Goal: Communication & Community: Answer question/provide support

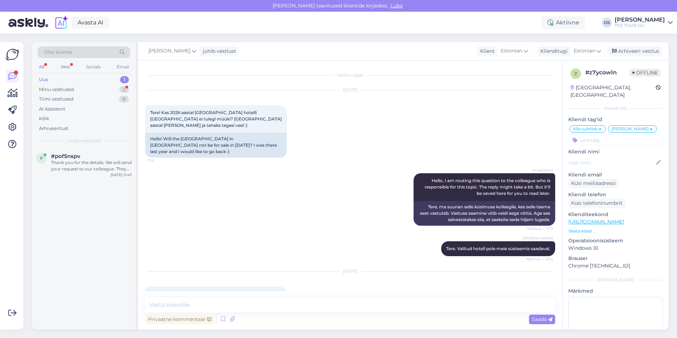
scroll to position [159, 0]
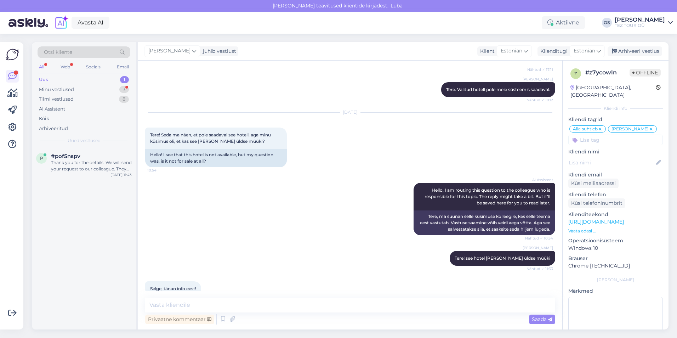
click at [47, 78] on div "Uus" at bounding box center [43, 79] width 9 height 7
click at [66, 93] on div "Minu vestlused 3" at bounding box center [84, 90] width 93 height 10
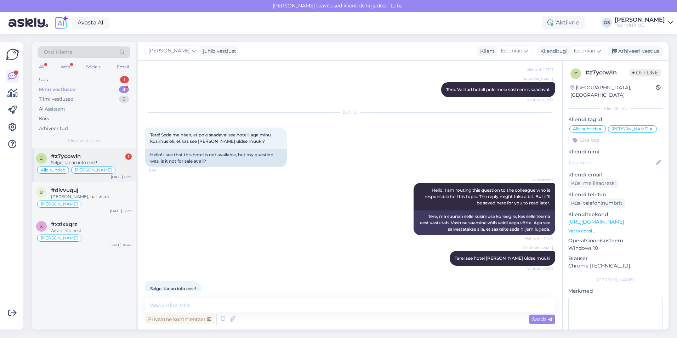
click at [93, 154] on div "#z7ycowln 1" at bounding box center [91, 156] width 81 height 6
click at [59, 88] on div "Minu vestlused" at bounding box center [57, 89] width 37 height 7
click at [57, 79] on div "Uus 1" at bounding box center [84, 80] width 93 height 10
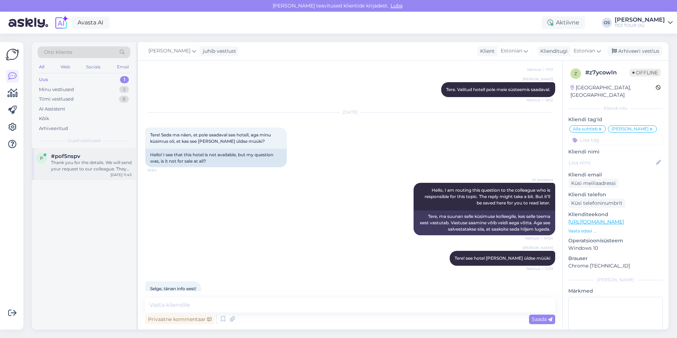
click at [98, 164] on div "Thank you for the details. We will send your request to our colleague. They wil…" at bounding box center [91, 165] width 81 height 13
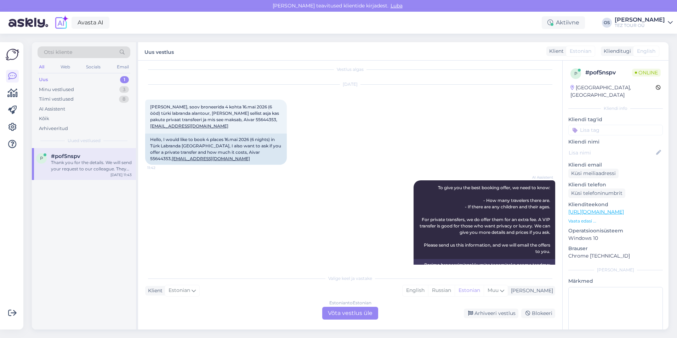
scroll to position [0, 0]
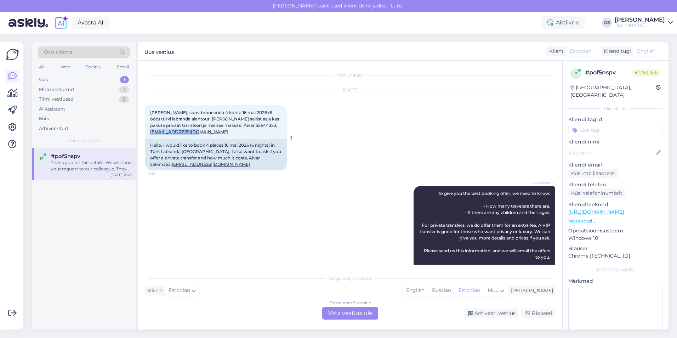
drag, startPoint x: 207, startPoint y: 130, endPoint x: 148, endPoint y: 134, distance: 58.9
click at [148, 134] on div "[PERSON_NAME], soov broneerida 4 kohta 16.mai 2026 (6 ööd) türki labranda alant…" at bounding box center [216, 122] width 142 height 34
drag, startPoint x: 148, startPoint y: 134, endPoint x: 163, endPoint y: 131, distance: 15.6
copy link "[EMAIL_ADDRESS][DOMAIN_NAME]"
click at [592, 125] on input at bounding box center [615, 130] width 94 height 11
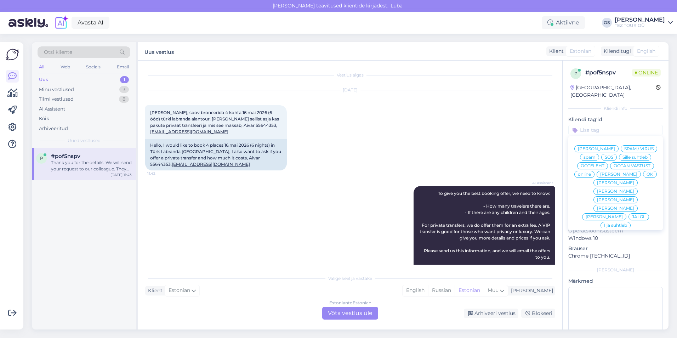
click at [600, 175] on span "[PERSON_NAME]" at bounding box center [618, 174] width 37 height 4
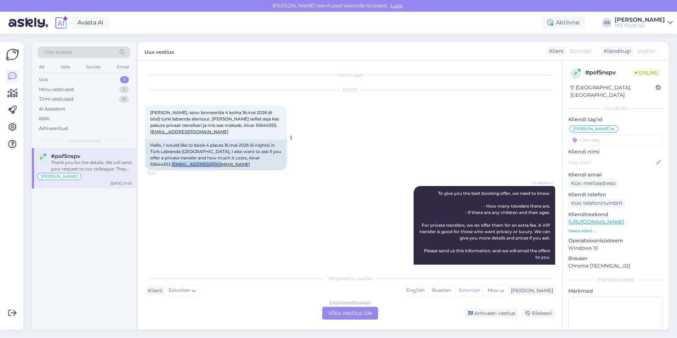
drag, startPoint x: 201, startPoint y: 165, endPoint x: 149, endPoint y: 165, distance: 52.4
click at [149, 165] on div "Hello, I would like to book 4 places 16.mai 2026 (6 nights) in Türk Labranda [G…" at bounding box center [216, 154] width 142 height 31
drag, startPoint x: 149, startPoint y: 165, endPoint x: 158, endPoint y: 164, distance: 8.9
copy link "[EMAIL_ADDRESS][DOMAIN_NAME]"
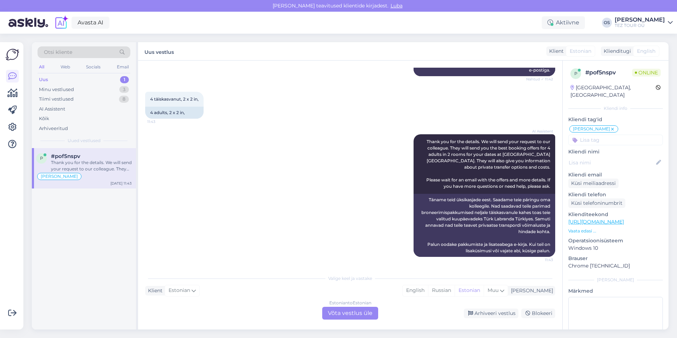
click at [347, 313] on div "Estonian to Estonian Võta vestlus üle" at bounding box center [350, 312] width 56 height 13
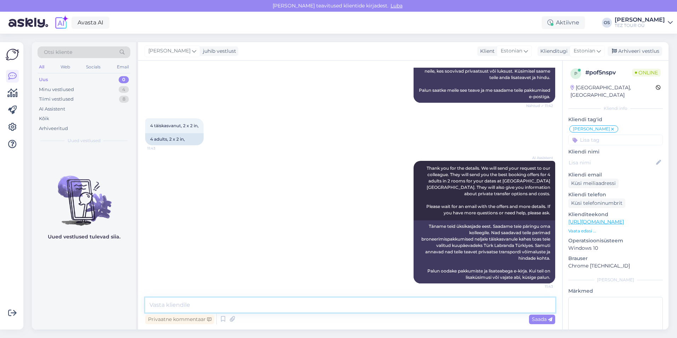
click at [206, 306] on textarea at bounding box center [350, 304] width 410 height 15
type textarea "Tere, saatsin pakkumine"
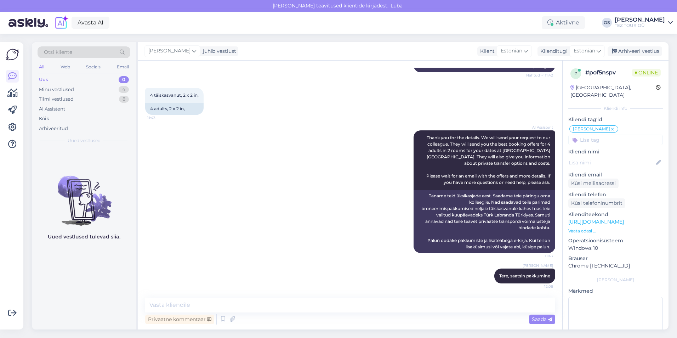
click at [90, 79] on div "Uus 0" at bounding box center [84, 80] width 93 height 10
click at [74, 77] on div "Uus 0" at bounding box center [84, 80] width 93 height 10
